Goal: Information Seeking & Learning: Learn about a topic

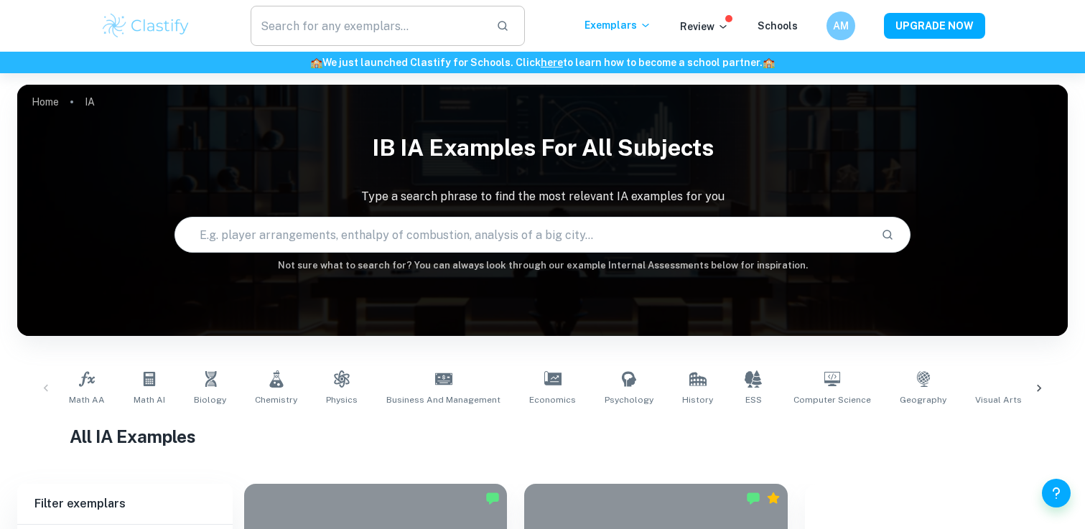
click at [324, 41] on input "text" at bounding box center [368, 26] width 235 height 40
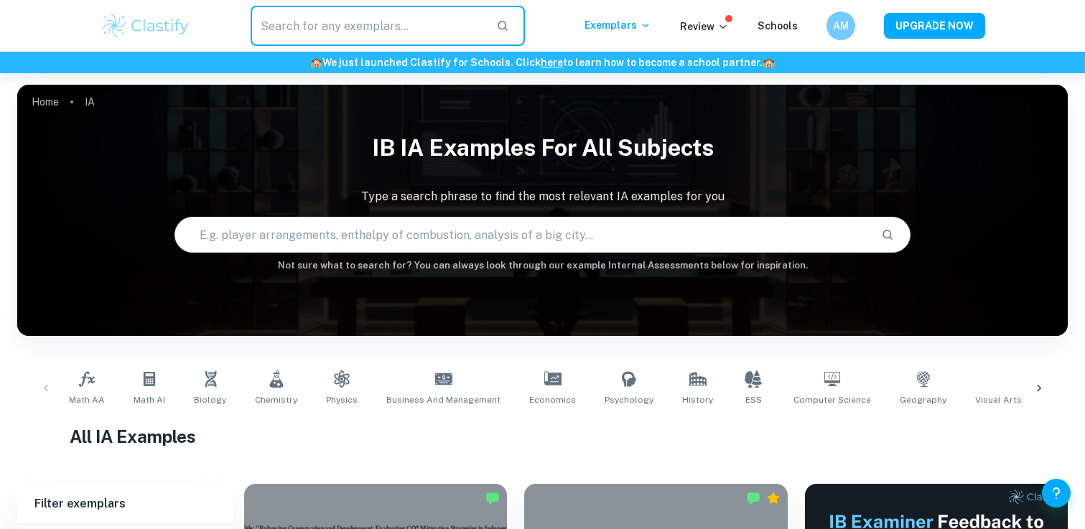
scroll to position [374, 0]
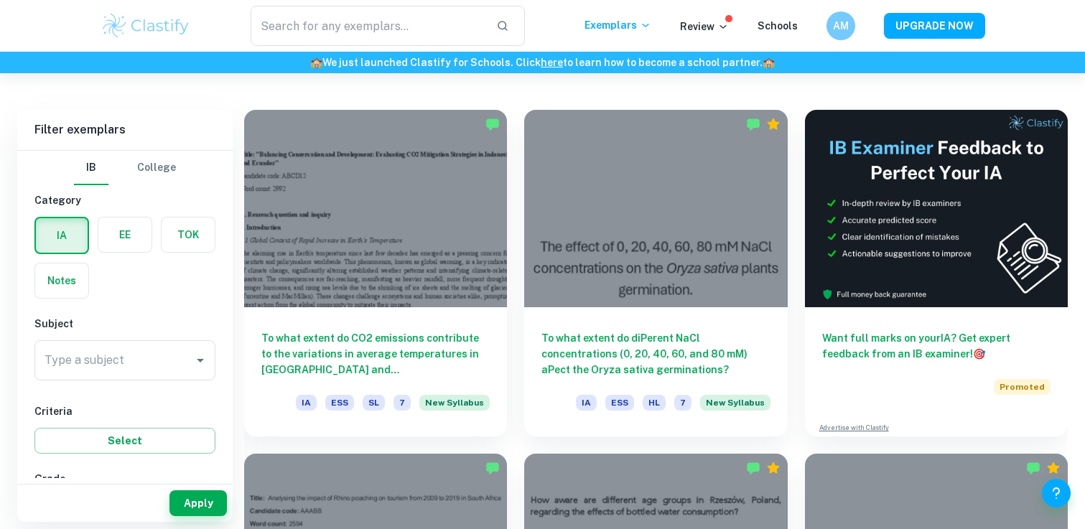
click at [138, 339] on div "Subject Type a subject Type a subject" at bounding box center [124, 351] width 181 height 70
click at [138, 371] on input "Type a subject" at bounding box center [114, 360] width 147 height 27
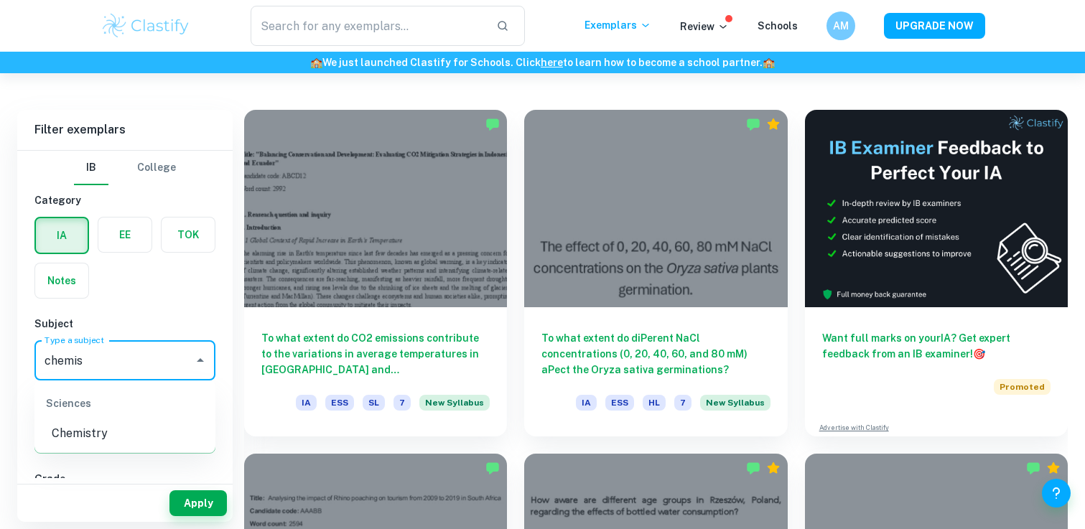
click at [119, 426] on li "Chemistry" at bounding box center [124, 434] width 181 height 26
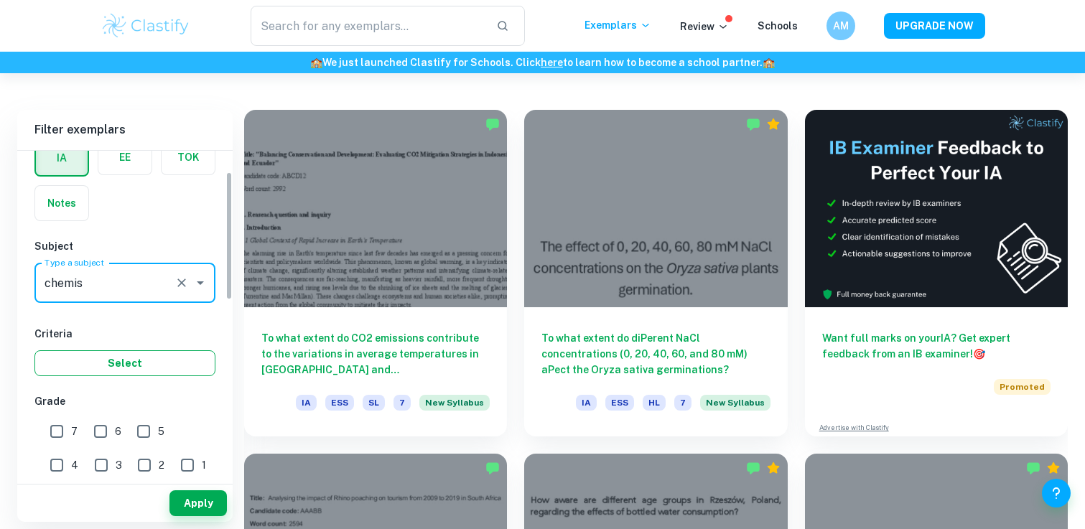
scroll to position [153, 0]
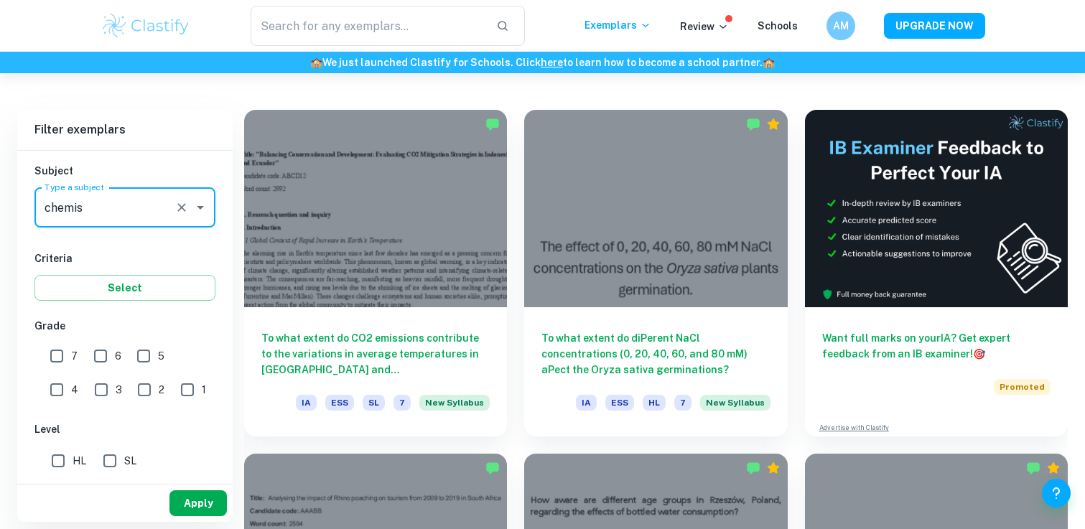
type input "Chemistry"
click at [203, 496] on button "Apply" at bounding box center [198, 504] width 57 height 26
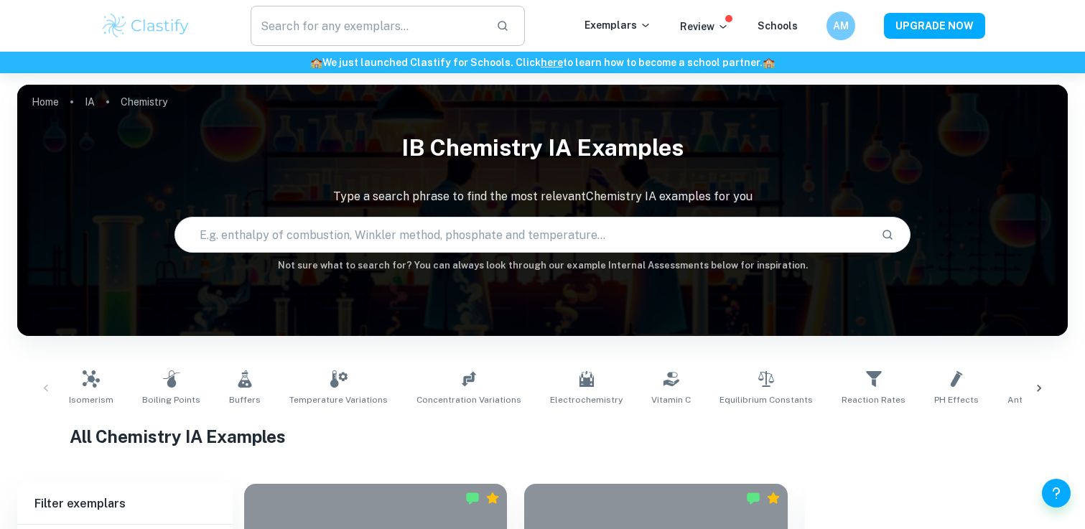
click at [291, 33] on input "text" at bounding box center [368, 26] width 235 height 40
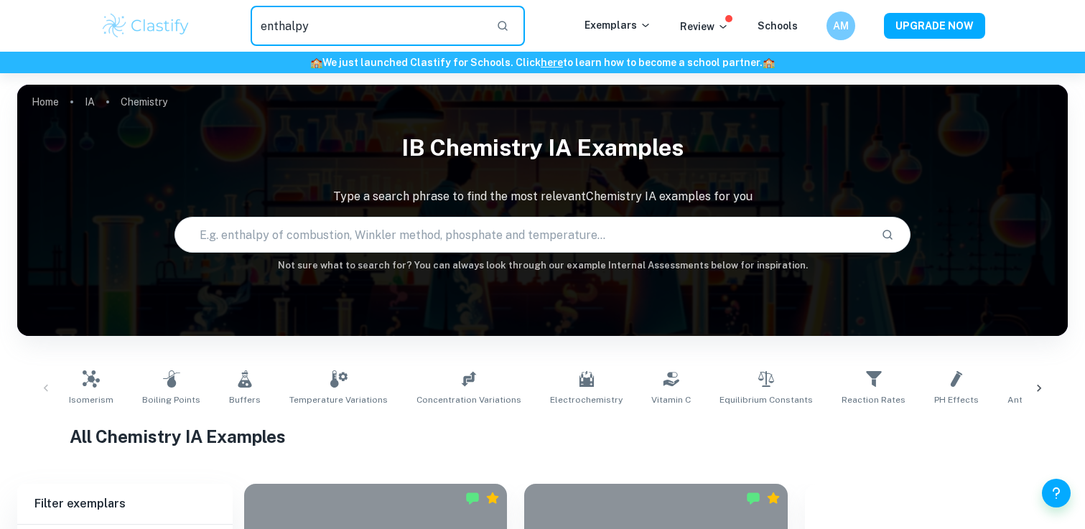
type input "enthalpy"
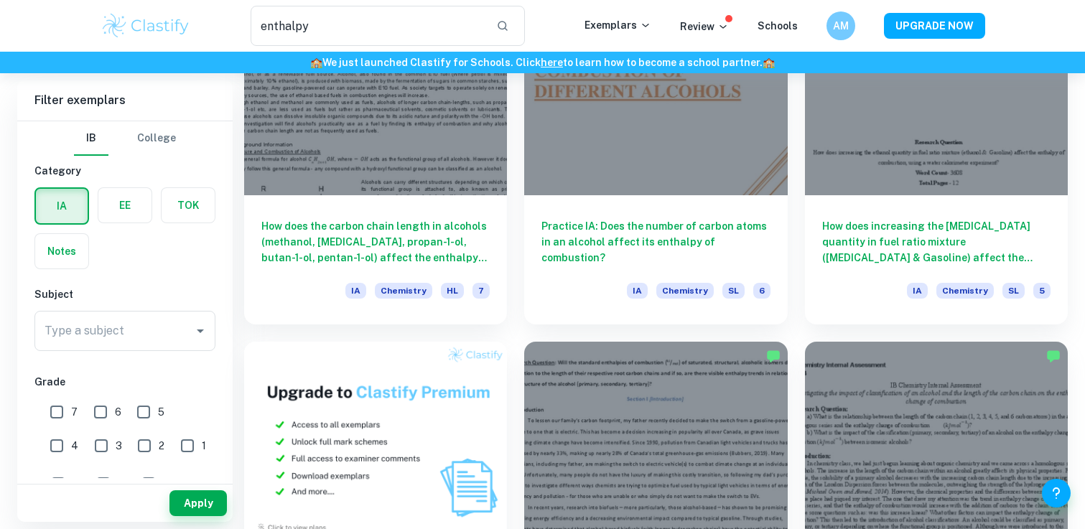
scroll to position [499, 0]
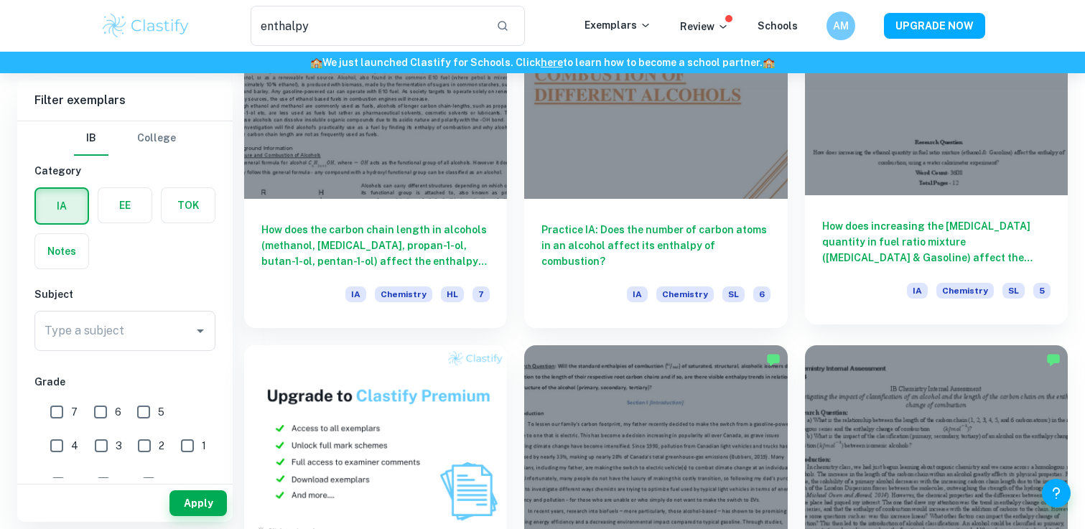
click at [937, 254] on h6 "How does increasing the [MEDICAL_DATA] quantity in fuel ratio mixture ([MEDICAL…" at bounding box center [937, 241] width 228 height 47
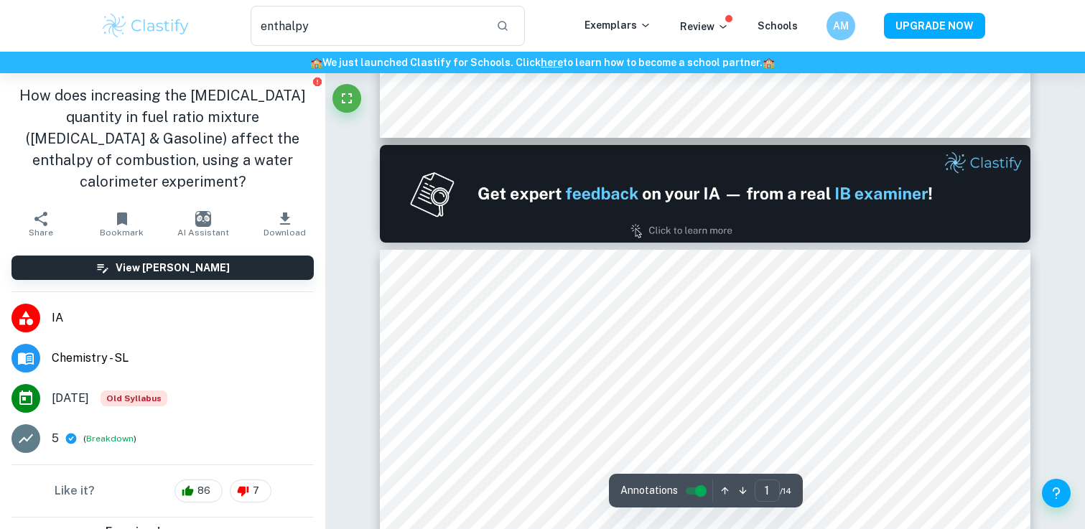
type input "2"
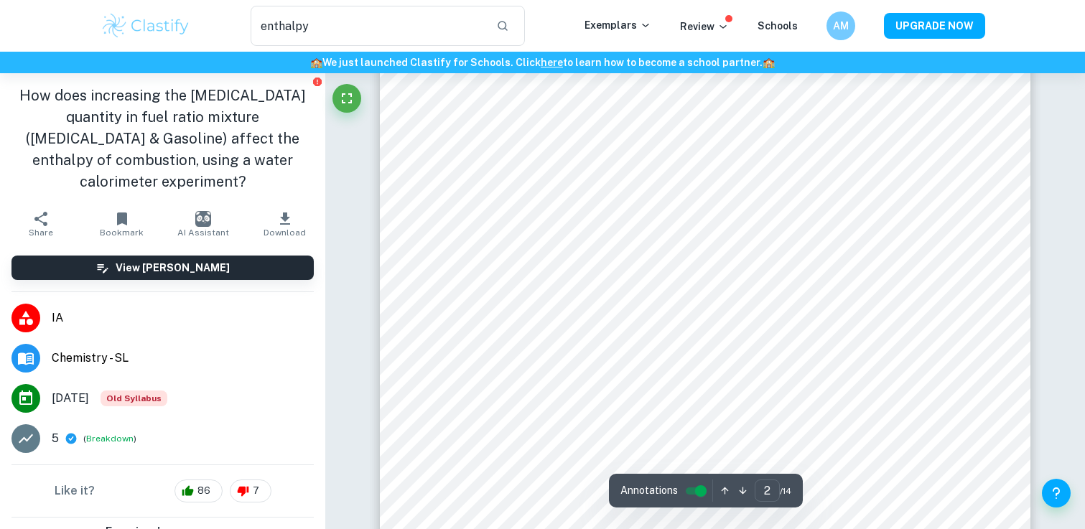
scroll to position [1131, 0]
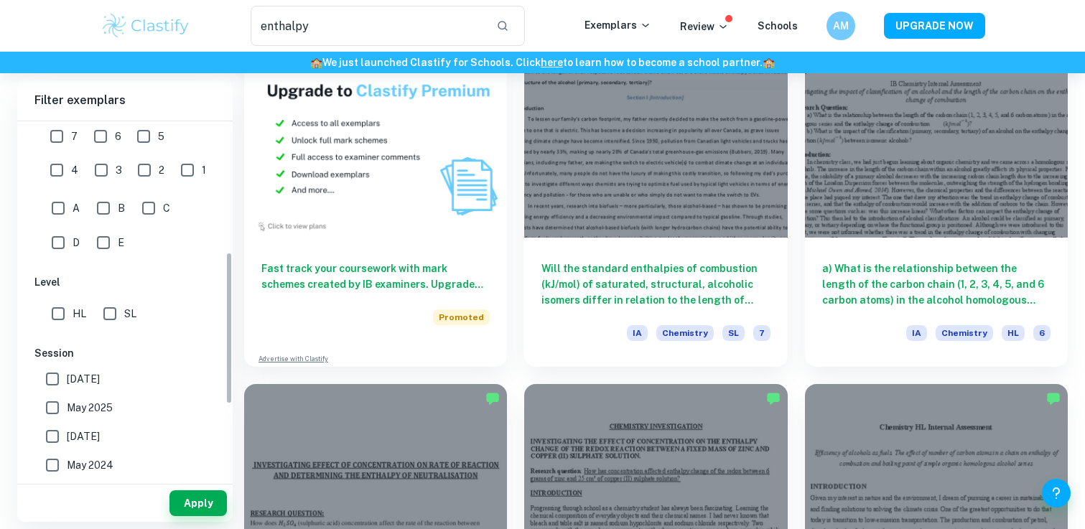
scroll to position [306, 0]
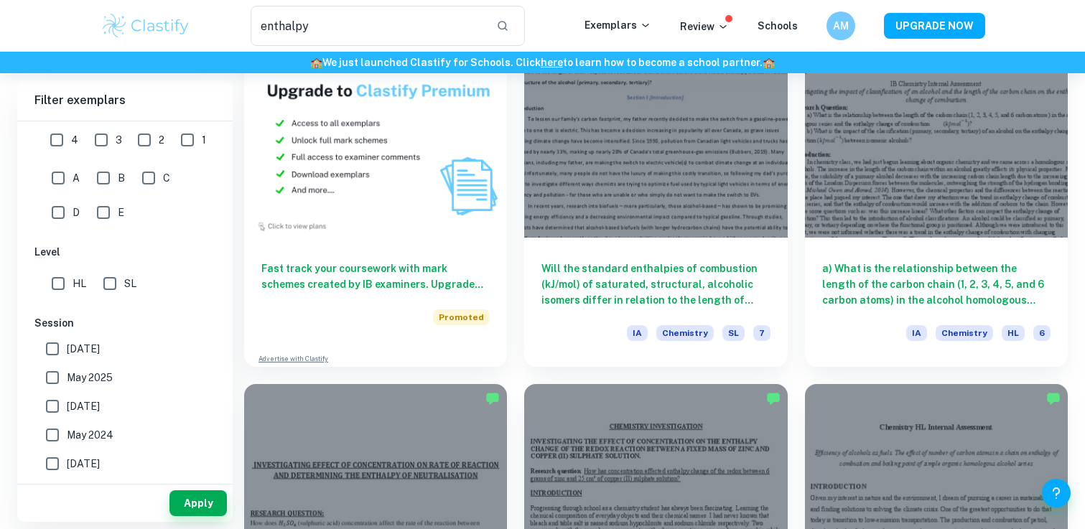
click at [54, 379] on input "May 2025" at bounding box center [52, 377] width 29 height 29
checkbox input "true"
click at [51, 404] on input "[DATE]" at bounding box center [52, 406] width 29 height 29
checkbox input "true"
click at [212, 504] on button "Apply" at bounding box center [198, 504] width 57 height 26
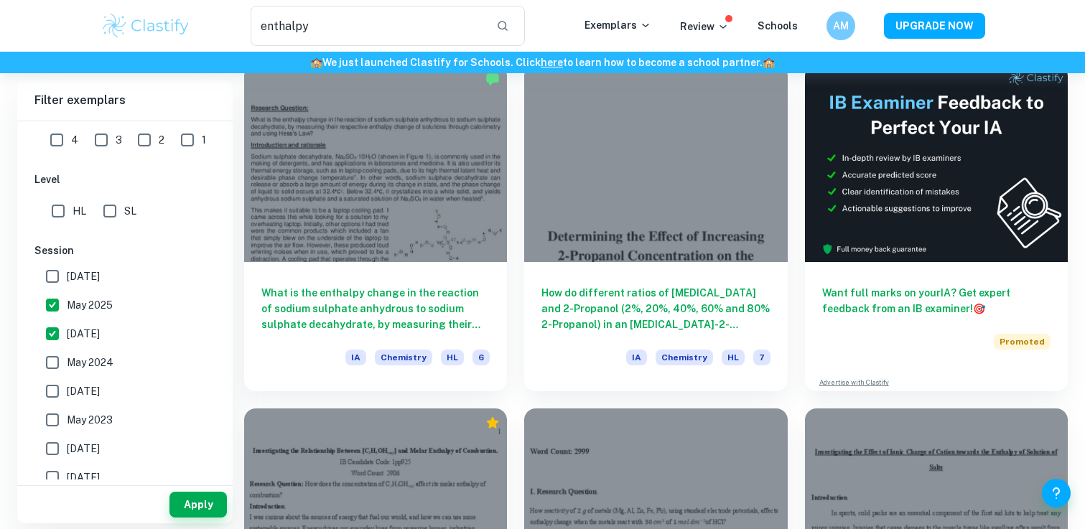
scroll to position [96, 0]
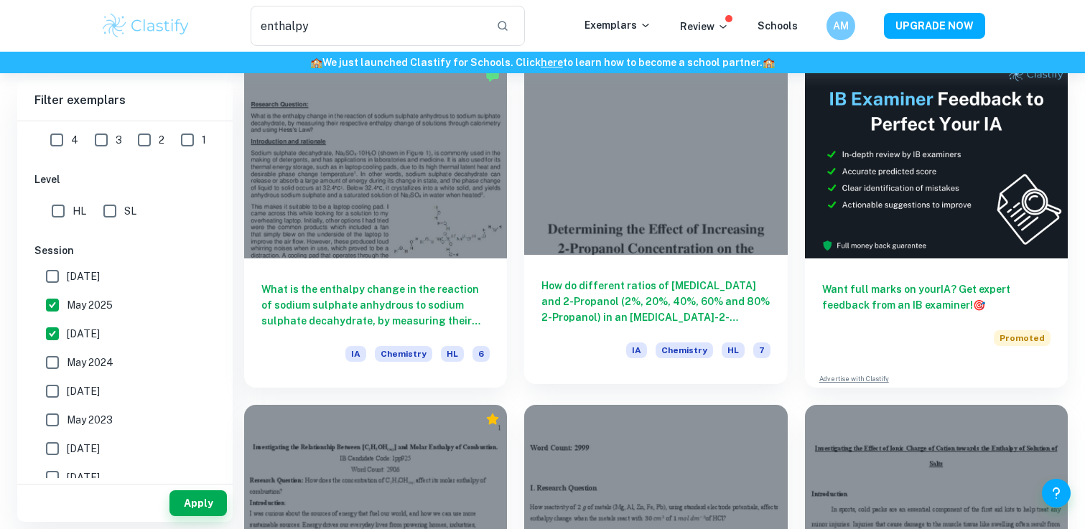
click at [654, 285] on h6 "How do different ratios of [MEDICAL_DATA] and 2-Propanol (2%, 20%, 40%, 60% and…" at bounding box center [656, 301] width 228 height 47
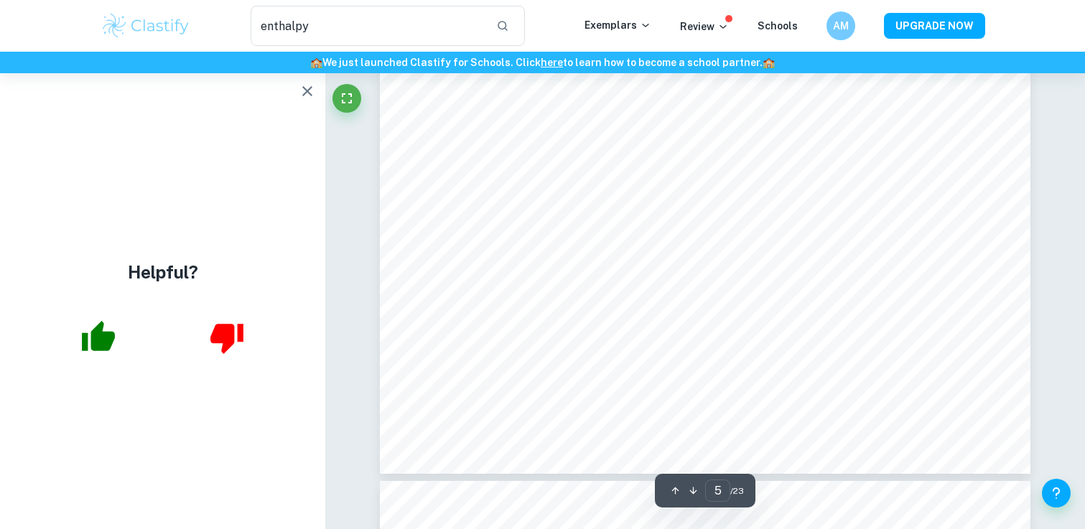
scroll to position [4066, 0]
type input "7"
click at [308, 88] on icon "button" at bounding box center [307, 91] width 17 height 17
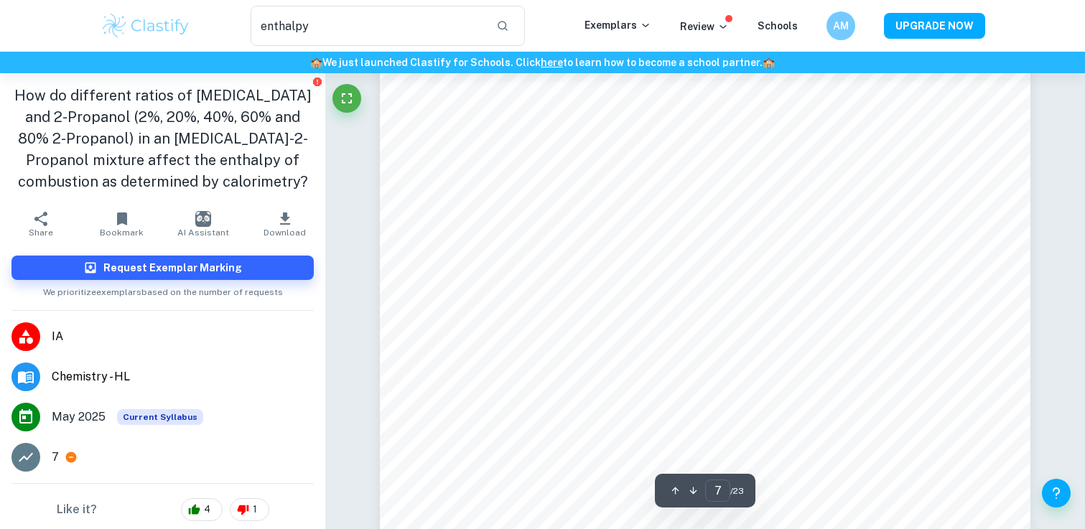
scroll to position [5529, 0]
